Goal: Information Seeking & Learning: Find specific fact

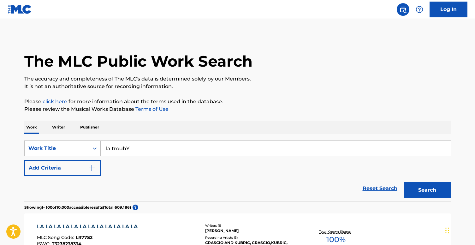
click at [146, 148] on input "la trouhY" at bounding box center [276, 148] width 350 height 15
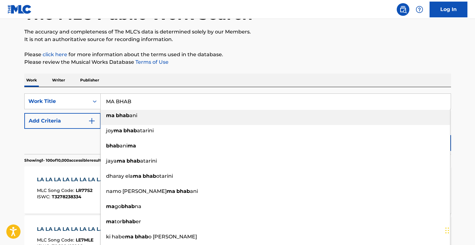
scroll to position [56, 0]
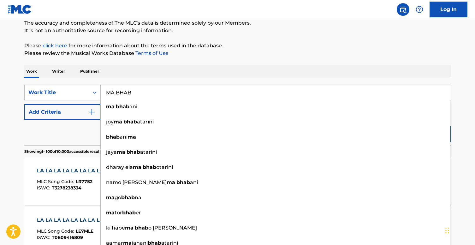
click at [54, 122] on div "Reset Search Search" at bounding box center [237, 132] width 427 height 25
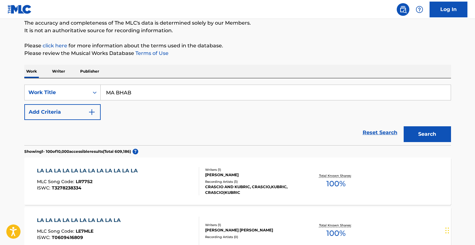
click at [440, 133] on button "Search" at bounding box center [427, 134] width 47 height 16
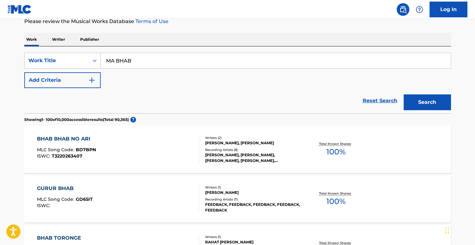
scroll to position [84, 0]
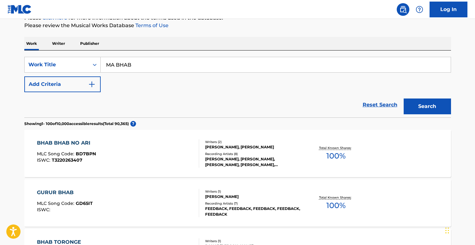
click at [165, 67] on input "MA BHAB" at bounding box center [276, 64] width 350 height 15
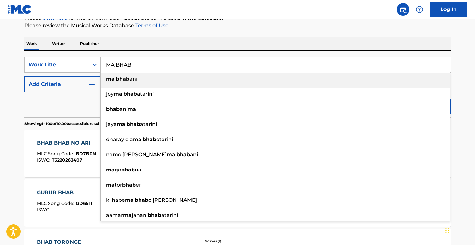
paste input "USJ3V0839179"
paste input "a Tghebch Alaya"
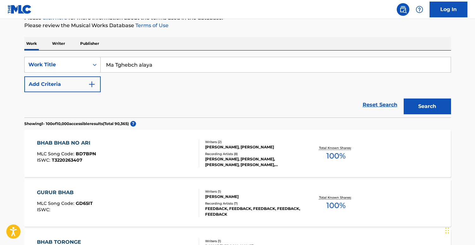
click at [404, 99] on button "Search" at bounding box center [427, 107] width 47 height 16
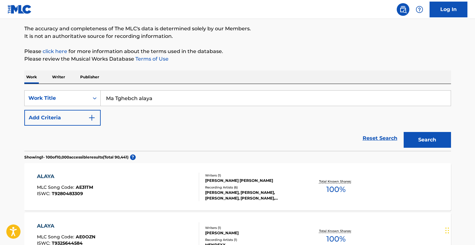
scroll to position [0, 0]
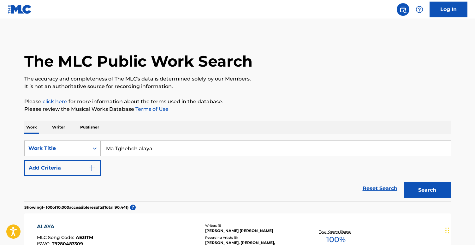
click at [177, 149] on input "Ma Tghebch alaya" at bounding box center [276, 148] width 350 height 15
paste input "[PERSON_NAME]"
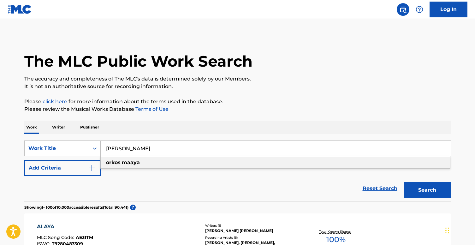
click at [237, 161] on div "[PERSON_NAME]" at bounding box center [276, 162] width 350 height 11
type input "[PERSON_NAME]"
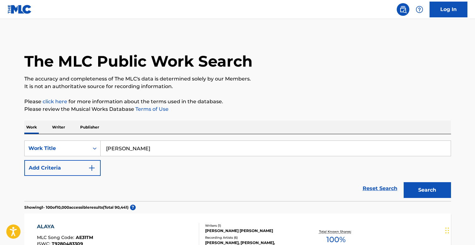
click at [421, 182] on button "Search" at bounding box center [427, 190] width 47 height 16
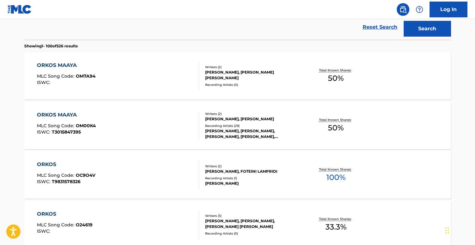
scroll to position [155, 0]
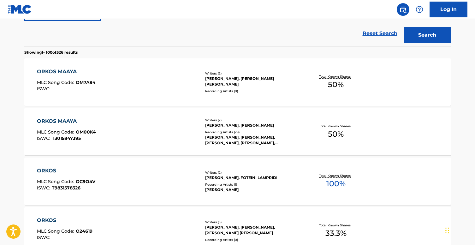
click at [255, 146] on div "[PERSON_NAME] MLC Song Code : OM00K4 ISWC : T3015847395 Writers ( 2 ) [PERSON_N…" at bounding box center [237, 131] width 427 height 47
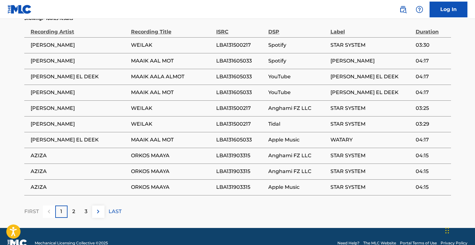
scroll to position [382, 0]
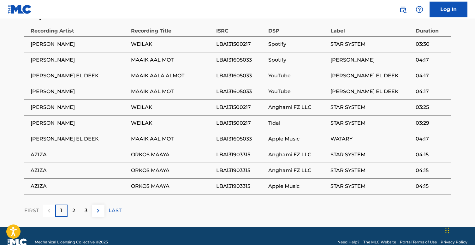
click at [72, 210] on p "2" at bounding box center [73, 211] width 3 height 8
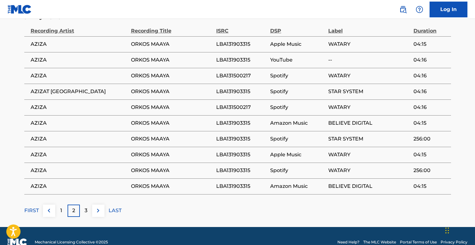
click at [82, 212] on div "3" at bounding box center [86, 211] width 12 height 12
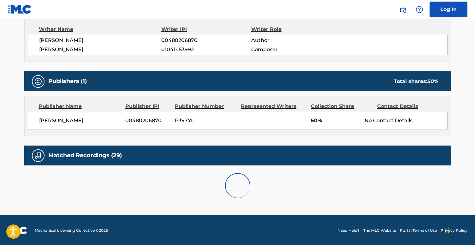
scroll to position [378, 0]
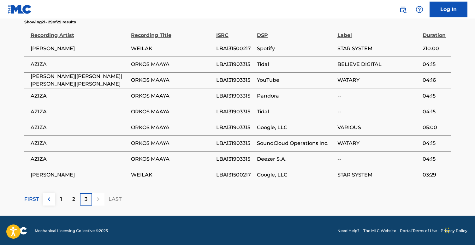
click at [237, 173] on span "LBA131500217" at bounding box center [235, 175] width 38 height 8
click at [231, 47] on span "LBA131500217" at bounding box center [235, 49] width 38 height 8
copy span "LBA131500217"
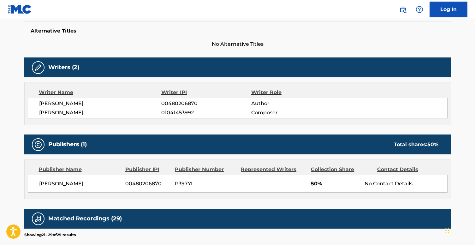
scroll to position [163, 0]
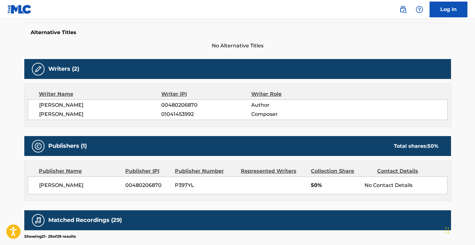
click at [62, 186] on span "[PERSON_NAME]" at bounding box center [80, 186] width 82 height 8
drag, startPoint x: 81, startPoint y: 185, endPoint x: 39, endPoint y: 186, distance: 42.3
click at [39, 186] on span "[PERSON_NAME]" at bounding box center [80, 186] width 82 height 8
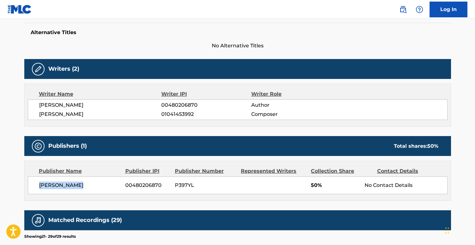
copy span "[PERSON_NAME]"
drag, startPoint x: 125, startPoint y: 186, endPoint x: 160, endPoint y: 183, distance: 34.8
click at [160, 183] on span "00480206870" at bounding box center [147, 186] width 45 height 8
copy span "00480206870"
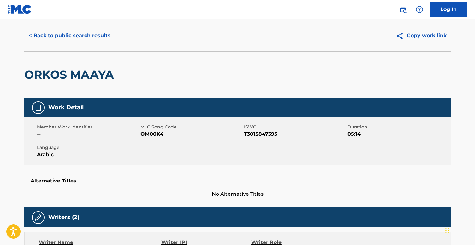
scroll to position [0, 0]
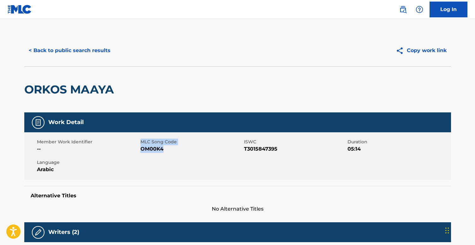
drag, startPoint x: 166, startPoint y: 149, endPoint x: 140, endPoint y: 149, distance: 26.5
click at [140, 149] on div "Member Work Identifier -- MLC Song Code OM00K4 ISWC T3015847395 Duration 05:14 …" at bounding box center [237, 155] width 427 height 47
click at [145, 149] on span "OM00K4" at bounding box center [191, 149] width 102 height 8
drag, startPoint x: 140, startPoint y: 150, endPoint x: 162, endPoint y: 150, distance: 22.4
click at [162, 150] on div "Member Work Identifier -- MLC Song Code OM00K4 ISWC T3015847395 Duration 05:14 …" at bounding box center [237, 155] width 427 height 47
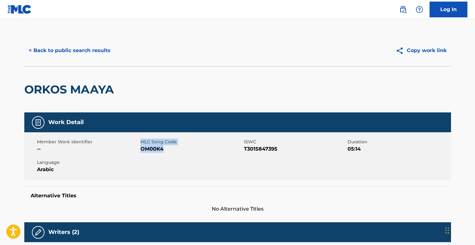
click at [163, 150] on span "OM00K4" at bounding box center [191, 149] width 102 height 8
drag, startPoint x: 164, startPoint y: 150, endPoint x: 142, endPoint y: 150, distance: 22.7
click at [142, 150] on span "OM00K4" at bounding box center [191, 149] width 102 height 8
copy span "OM00K4"
click at [53, 55] on button "< Back to public search results" at bounding box center [69, 51] width 91 height 16
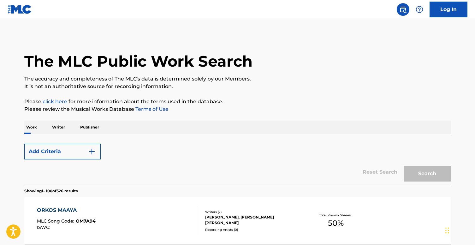
scroll to position [171, 0]
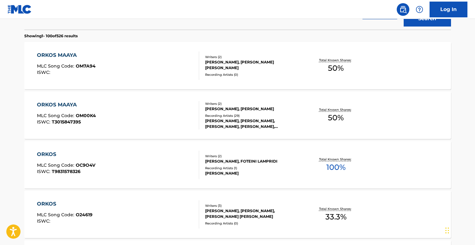
click at [263, 67] on div "[PERSON_NAME], [PERSON_NAME] [PERSON_NAME]" at bounding box center [252, 64] width 95 height 11
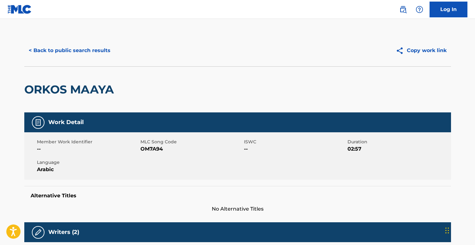
click at [78, 54] on button "< Back to public search results" at bounding box center [69, 51] width 91 height 16
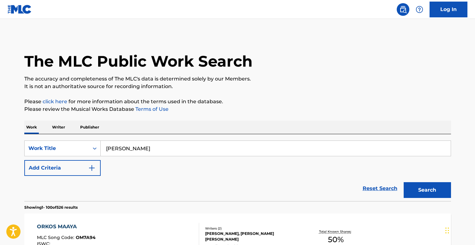
scroll to position [188, 0]
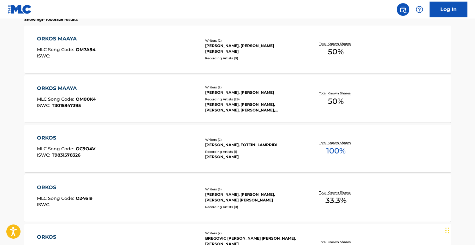
click at [227, 113] on div "[PERSON_NAME] MLC Song Code : OM00K4 ISWC : T3015847395 Writers ( 2 ) [PERSON_N…" at bounding box center [237, 98] width 427 height 47
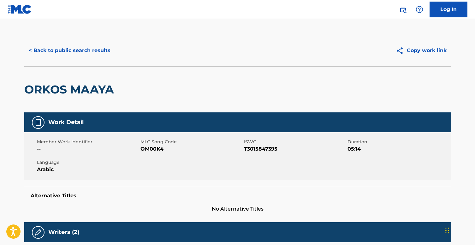
click at [80, 53] on button "< Back to public search results" at bounding box center [69, 51] width 91 height 16
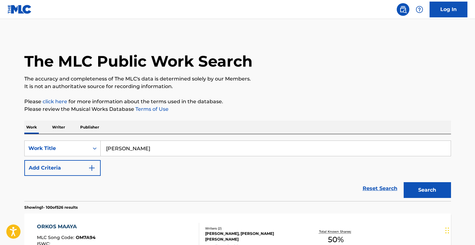
click at [165, 145] on input "[PERSON_NAME]" at bounding box center [276, 148] width 350 height 15
click at [171, 148] on input "[PERSON_NAME]" at bounding box center [276, 148] width 350 height 15
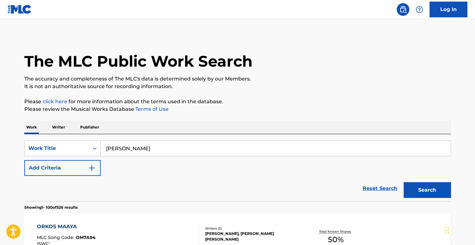
click at [171, 148] on input "[PERSON_NAME]" at bounding box center [276, 148] width 350 height 15
paste input "[PERSON_NAME] El Lei"
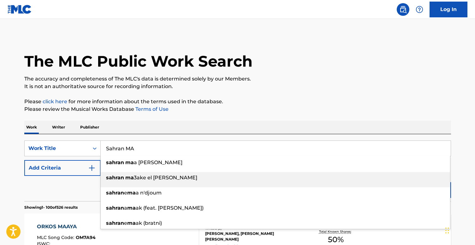
click at [181, 178] on div "sahran ma 3ake el [PERSON_NAME]" at bounding box center [276, 177] width 350 height 11
type input "sahran ma3ake el [PERSON_NAME]"
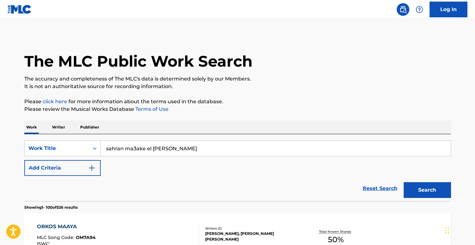
click at [416, 189] on button "Search" at bounding box center [427, 190] width 47 height 16
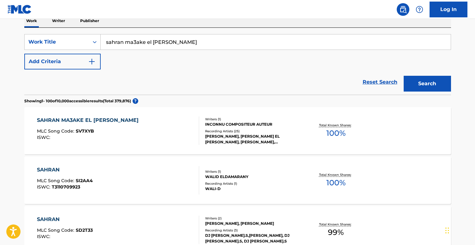
scroll to position [108, 0]
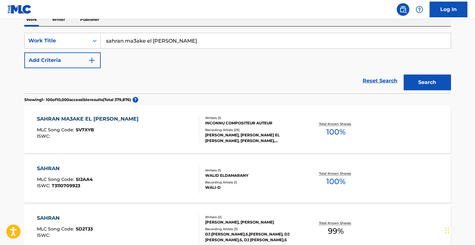
click at [296, 132] on div "[PERSON_NAME], [PERSON_NAME] EL [PERSON_NAME], [PERSON_NAME], [PERSON_NAME]" at bounding box center [252, 137] width 95 height 11
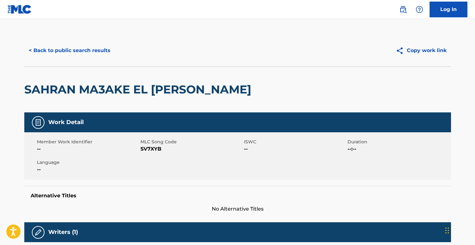
click at [156, 149] on span "SV7XYB" at bounding box center [191, 149] width 102 height 8
copy span "SV7XYB"
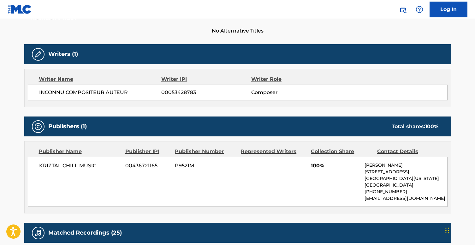
scroll to position [180, 0]
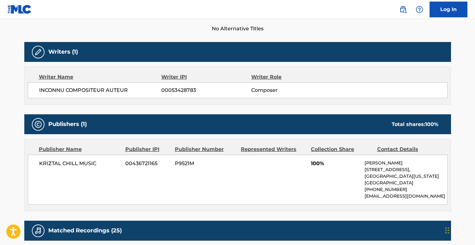
click at [67, 164] on span "KRIZTAL CHILL MUSIC" at bounding box center [80, 164] width 82 height 8
copy div "KRIZTAL CHILL MUSIC"
click at [145, 163] on span "00436721165" at bounding box center [147, 164] width 45 height 8
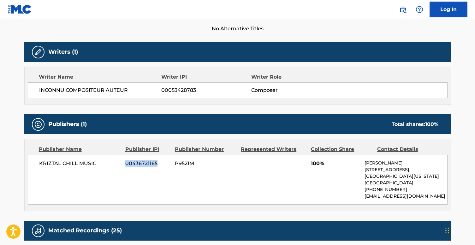
click at [145, 163] on span "00436721165" at bounding box center [147, 164] width 45 height 8
copy span "00436721165"
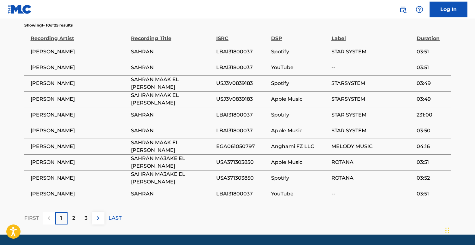
scroll to position [402, 0]
click at [71, 218] on div "2" at bounding box center [74, 218] width 12 height 12
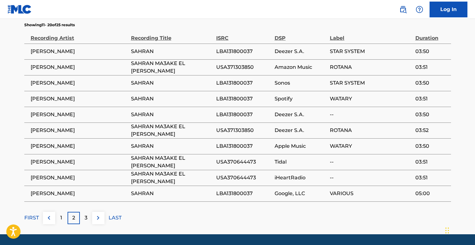
click at [90, 220] on div "3" at bounding box center [86, 218] width 12 height 12
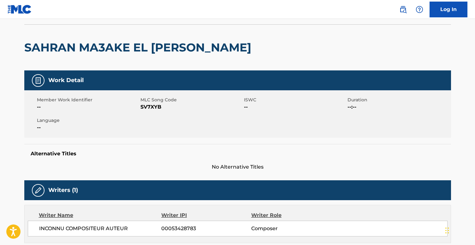
scroll to position [0, 0]
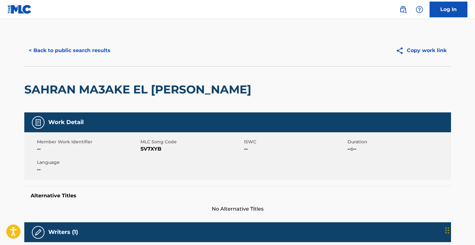
click at [69, 44] on button "< Back to public search results" at bounding box center [69, 51] width 91 height 16
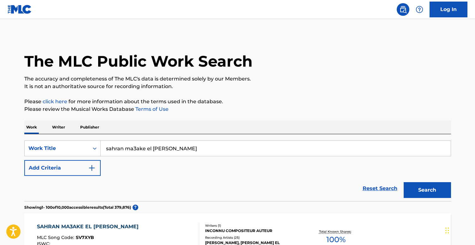
scroll to position [108, 0]
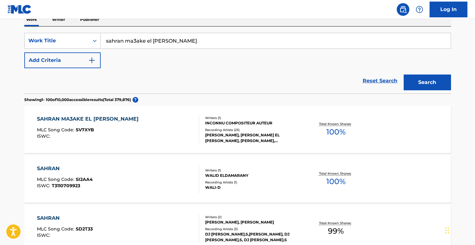
click at [154, 39] on input "sahran ma3ake el [PERSON_NAME]" at bounding box center [276, 40] width 350 height 15
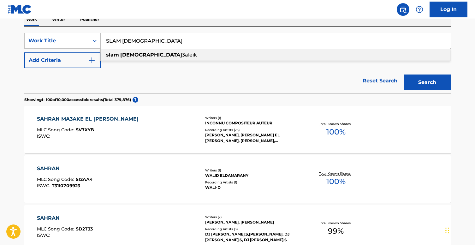
click at [156, 55] on div "slam [DEMOGRAPHIC_DATA] 3aleik" at bounding box center [276, 54] width 350 height 11
type input "slam [DEMOGRAPHIC_DATA] 3aleik"
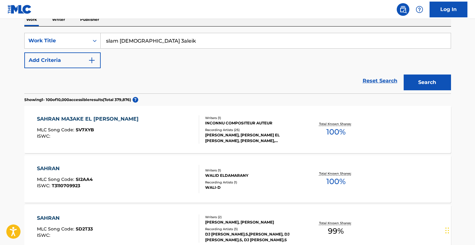
click at [414, 85] on button "Search" at bounding box center [427, 83] width 47 height 16
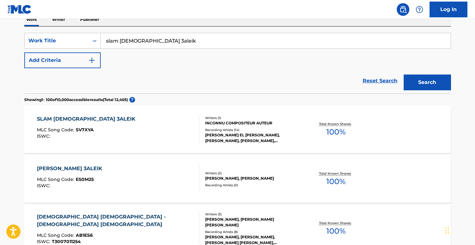
click at [350, 135] on div "Total Known Shares: 100 %" at bounding box center [336, 129] width 71 height 19
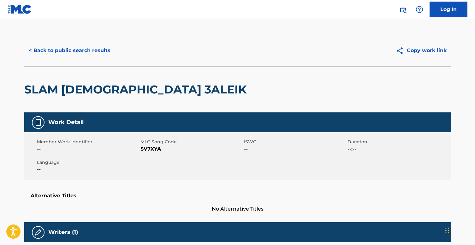
click at [155, 148] on span "SV7XYA" at bounding box center [191, 149] width 102 height 8
copy span "SV7XYA"
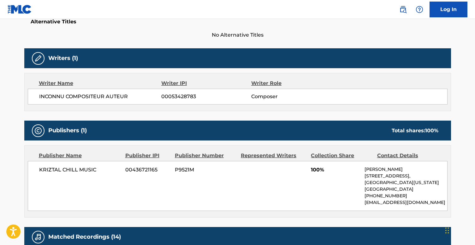
scroll to position [176, 0]
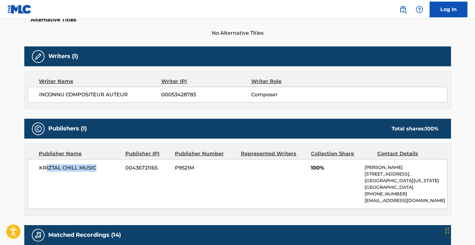
drag, startPoint x: 100, startPoint y: 166, endPoint x: 44, endPoint y: 167, distance: 55.6
click at [44, 167] on span "KRIZTAL CHILL MUSIC" at bounding box center [80, 168] width 82 height 8
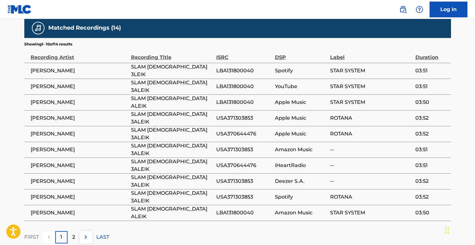
scroll to position [397, 0]
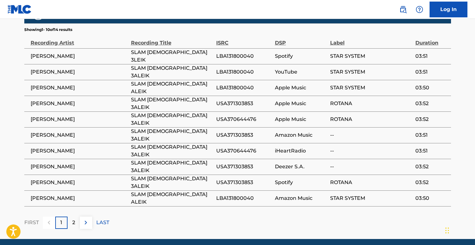
click at [72, 224] on div "2" at bounding box center [74, 223] width 12 height 12
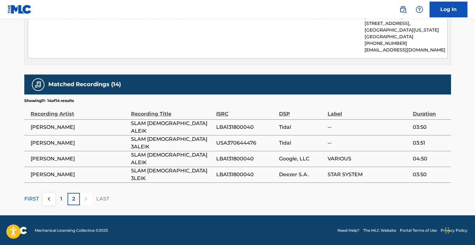
scroll to position [0, 0]
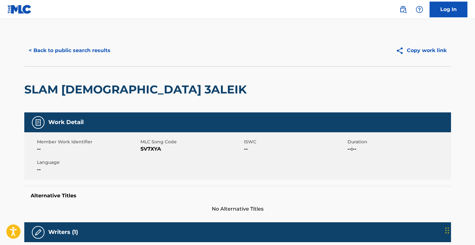
click at [72, 43] on button "< Back to public search results" at bounding box center [69, 51] width 91 height 16
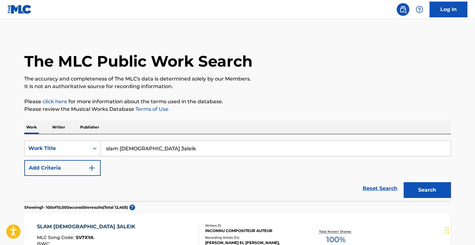
scroll to position [108, 0]
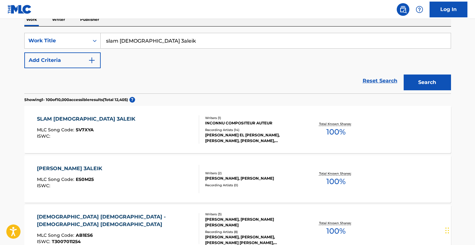
click at [191, 34] on input "slam [DEMOGRAPHIC_DATA] 3aleik" at bounding box center [276, 40] width 350 height 15
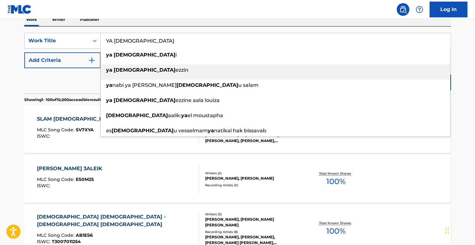
click at [177, 69] on div "ya salat ezzin" at bounding box center [276, 69] width 350 height 11
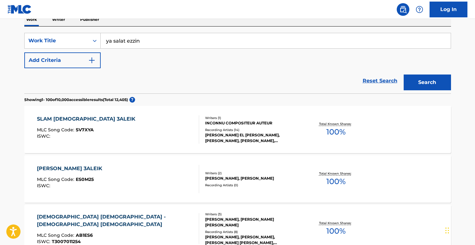
click at [426, 87] on button "Search" at bounding box center [427, 83] width 47 height 16
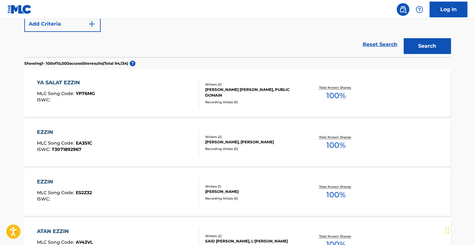
scroll to position [0, 0]
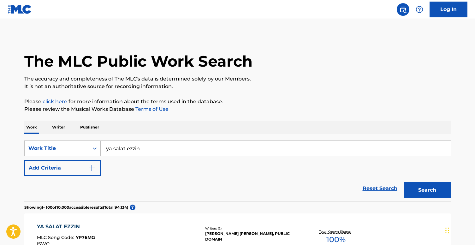
click at [136, 148] on input "ya salat ezzin" at bounding box center [276, 148] width 350 height 15
click at [406, 182] on div "Search" at bounding box center [426, 188] width 51 height 25
click at [411, 188] on button "Search" at bounding box center [427, 190] width 47 height 16
click at [162, 150] on input "ya salat eL ZEIN" at bounding box center [276, 148] width 350 height 15
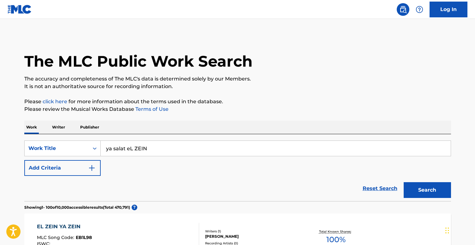
click at [162, 150] on input "ya salat eL ZEIN" at bounding box center [276, 148] width 350 height 15
click at [425, 188] on button "Search" at bounding box center [427, 190] width 47 height 16
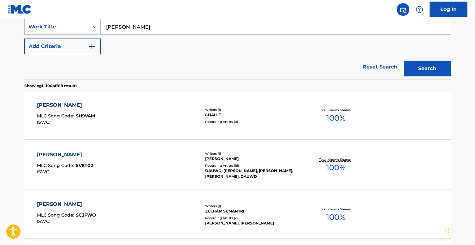
scroll to position [124, 0]
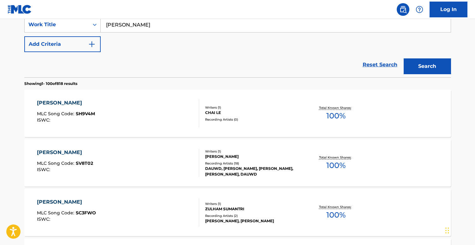
click at [174, 27] on input "[PERSON_NAME]" at bounding box center [276, 24] width 350 height 15
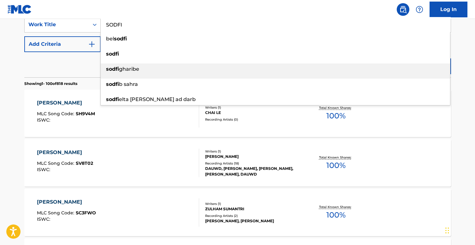
click at [158, 67] on div "sodfi gharibe" at bounding box center [276, 68] width 350 height 11
type input "sodfi gharibe"
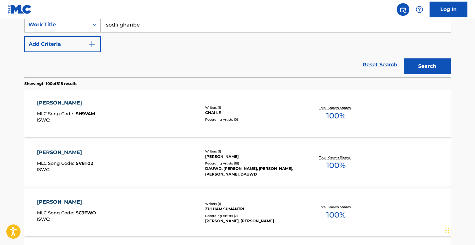
click at [410, 66] on button "Search" at bounding box center [427, 66] width 47 height 16
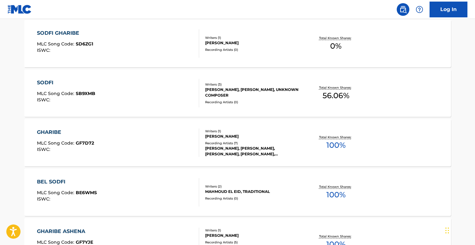
scroll to position [197, 0]
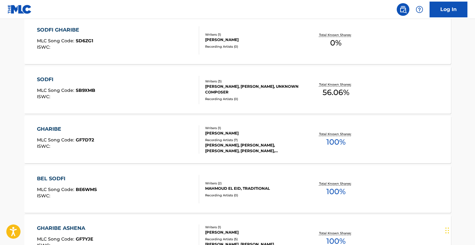
click at [173, 36] on div "SODFI GHARIBE MLC Song Code : SD6ZG1 ISWC :" at bounding box center [118, 40] width 162 height 28
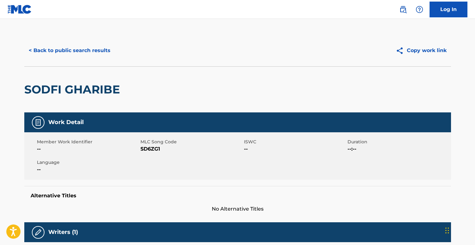
click at [149, 148] on span "SD6ZG1" at bounding box center [191, 149] width 102 height 8
copy span "SD6ZG1"
click at [82, 51] on button "< Back to public search results" at bounding box center [69, 51] width 91 height 16
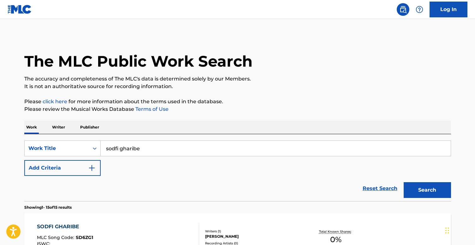
click at [152, 146] on input "sodfi gharibe" at bounding box center [276, 148] width 350 height 15
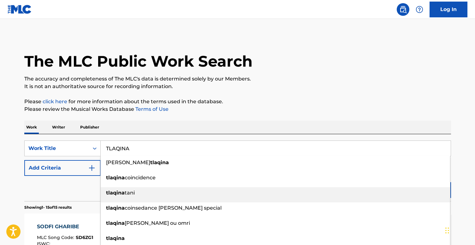
click at [137, 190] on div "tlaqina tani" at bounding box center [276, 192] width 350 height 11
type input "tlaqina tani"
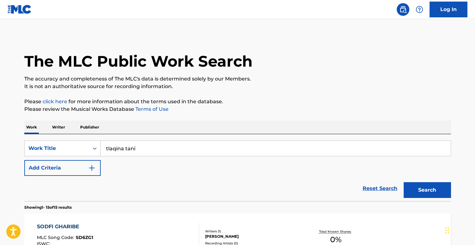
click at [422, 188] on button "Search" at bounding box center [427, 190] width 47 height 16
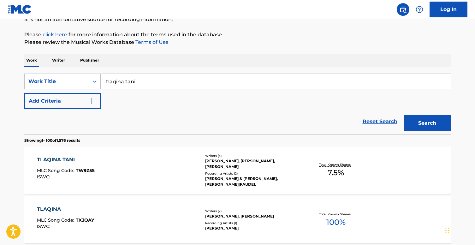
scroll to position [69, 0]
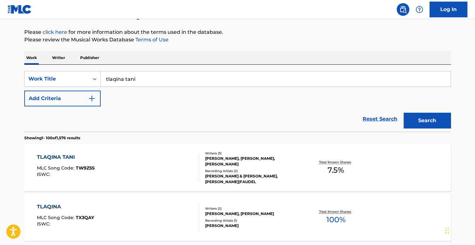
click at [221, 162] on div "[PERSON_NAME], [PERSON_NAME], [PERSON_NAME]" at bounding box center [252, 161] width 95 height 11
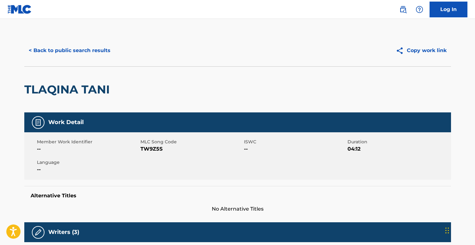
click at [156, 149] on span "TW9Z5S" at bounding box center [191, 149] width 102 height 8
copy span "TW9Z5S"
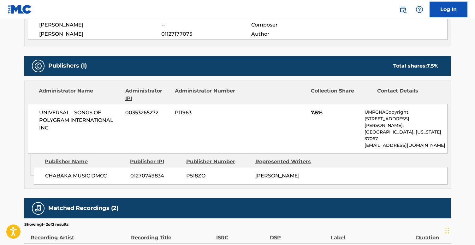
scroll to position [256, 0]
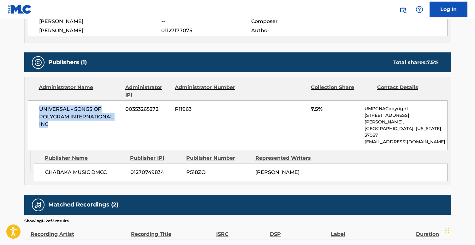
drag, startPoint x: 37, startPoint y: 109, endPoint x: 101, endPoint y: 125, distance: 65.7
click at [101, 125] on div "UNIVERSAL - SONGS OF POLYGRAM INTERNATIONAL INC 00353265272 P11963 7.5% UMPGNAC…" at bounding box center [238, 125] width 420 height 50
click at [87, 154] on div "Publisher Name" at bounding box center [85, 158] width 81 height 8
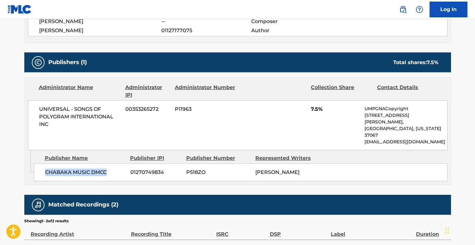
drag, startPoint x: 110, startPoint y: 157, endPoint x: 46, endPoint y: 160, distance: 64.1
click at [46, 169] on span "CHABAKA MUSIC DMCC" at bounding box center [85, 173] width 81 height 8
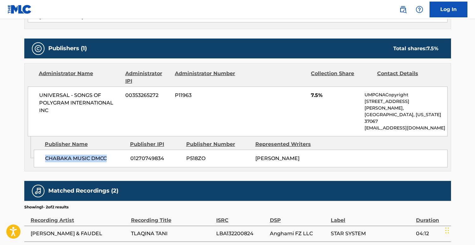
scroll to position [269, 0]
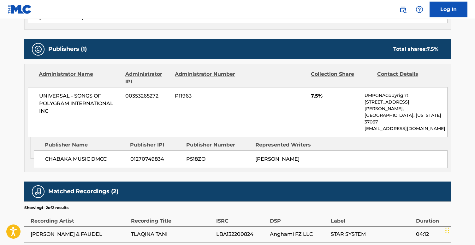
click at [154, 155] on span "01270749834" at bounding box center [155, 159] width 51 height 8
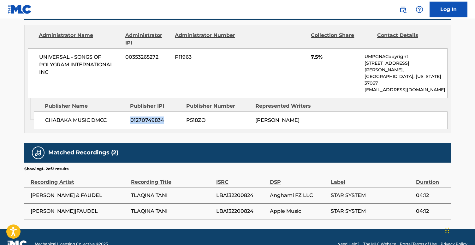
scroll to position [0, 0]
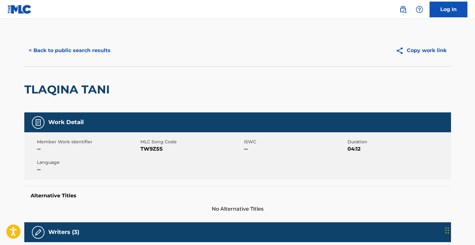
click at [81, 50] on button "< Back to public search results" at bounding box center [69, 51] width 91 height 16
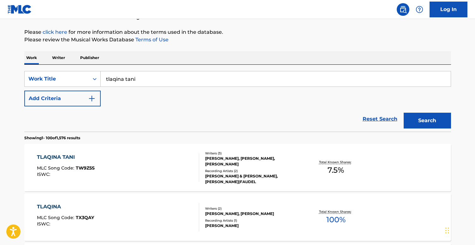
click at [208, 79] on input "tlaqina tani" at bounding box center [276, 78] width 350 height 15
type input "W"
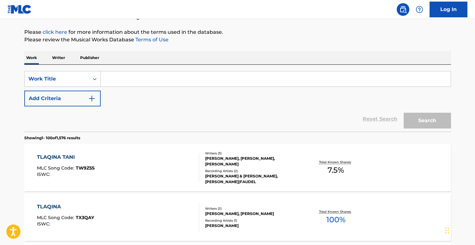
paste input "Wajaa El Zekrayat"
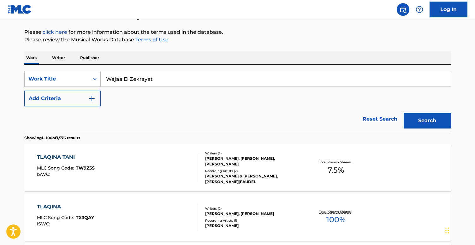
type input "Wajaa El Zekrayat"
click at [428, 119] on button "Search" at bounding box center [427, 121] width 47 height 16
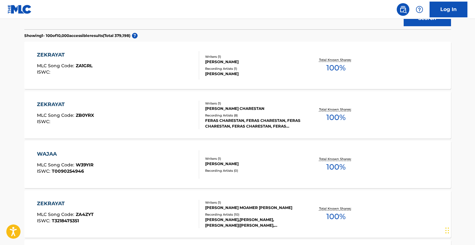
scroll to position [0, 0]
